Goal: Transaction & Acquisition: Purchase product/service

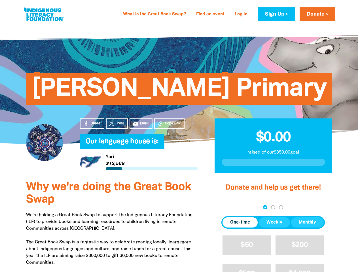
click at [179, 136] on h4 "Our language house is:﻿" at bounding box center [145, 141] width 118 height 11
click at [169, 124] on span "Copy Link" at bounding box center [173, 123] width 16 height 5
click at [229, 207] on div "arrow_back Back Step 1 Step 2 Step 3" at bounding box center [272, 207] width 103 height 4
click at [265, 207] on div "Navigate to step 1 of 3 to enter your donation amount" at bounding box center [264, 207] width 1 height 1
click at [240, 222] on span "One-time" at bounding box center [240, 222] width 20 height 7
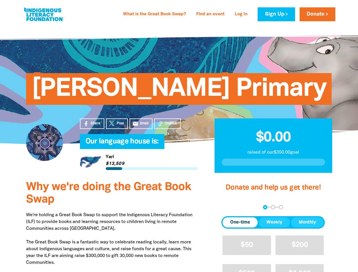
click at [274, 222] on span "Weekly" at bounding box center [274, 222] width 16 height 7
click at [307, 222] on span "Monthly" at bounding box center [307, 222] width 17 height 7
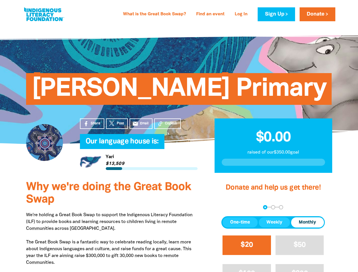
click at [247, 245] on span "$20" at bounding box center [247, 245] width 12 height 7
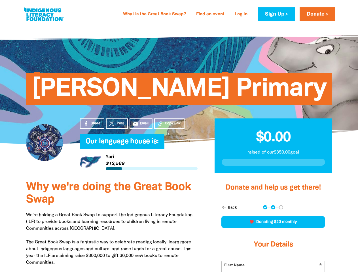
scroll to position [131, 0]
